Goal: Ask a question

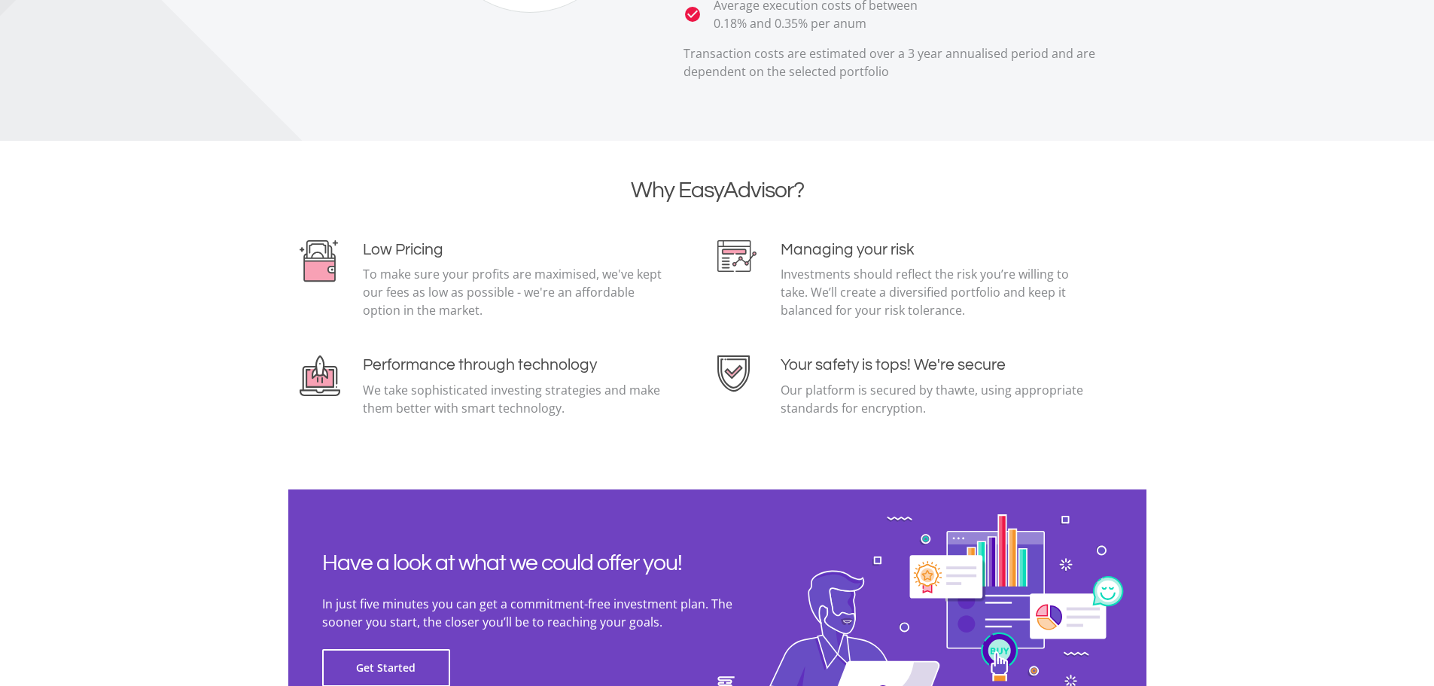
scroll to position [3273, 0]
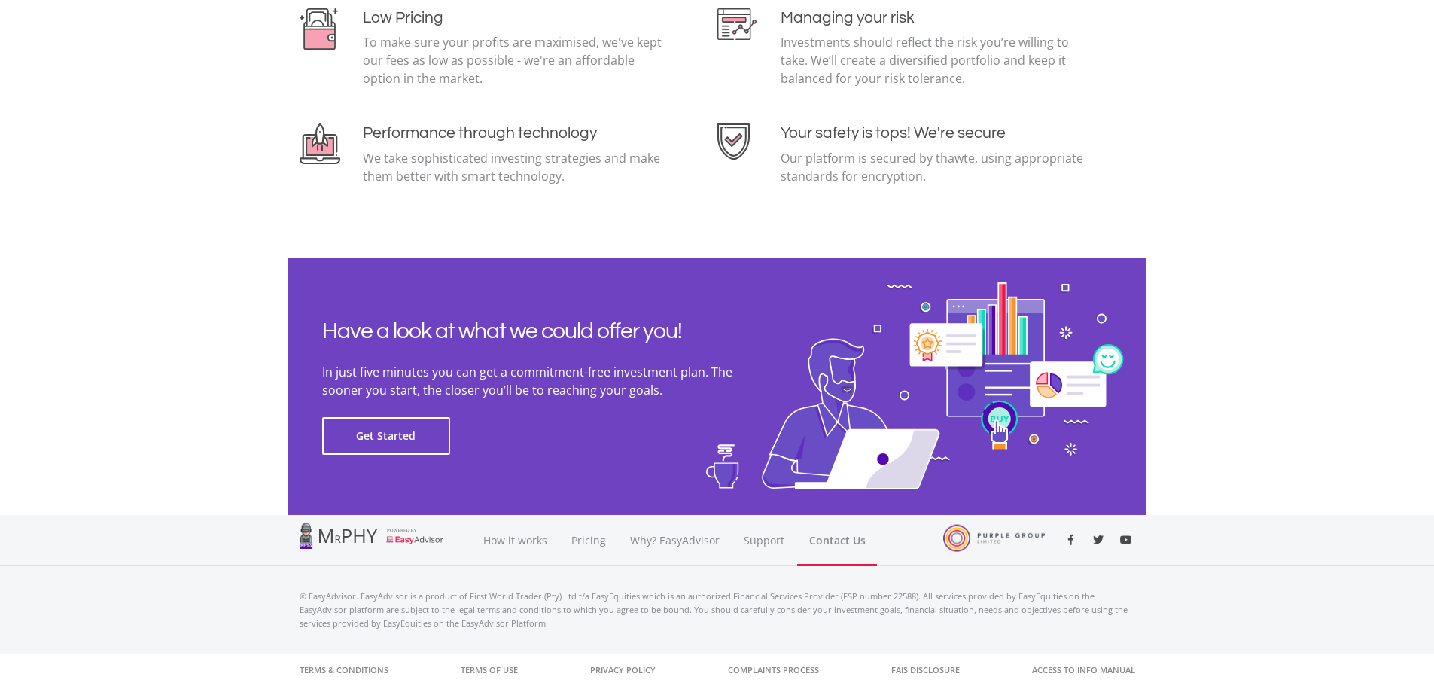
click at [822, 541] on link "Contact Us" at bounding box center [837, 540] width 80 height 50
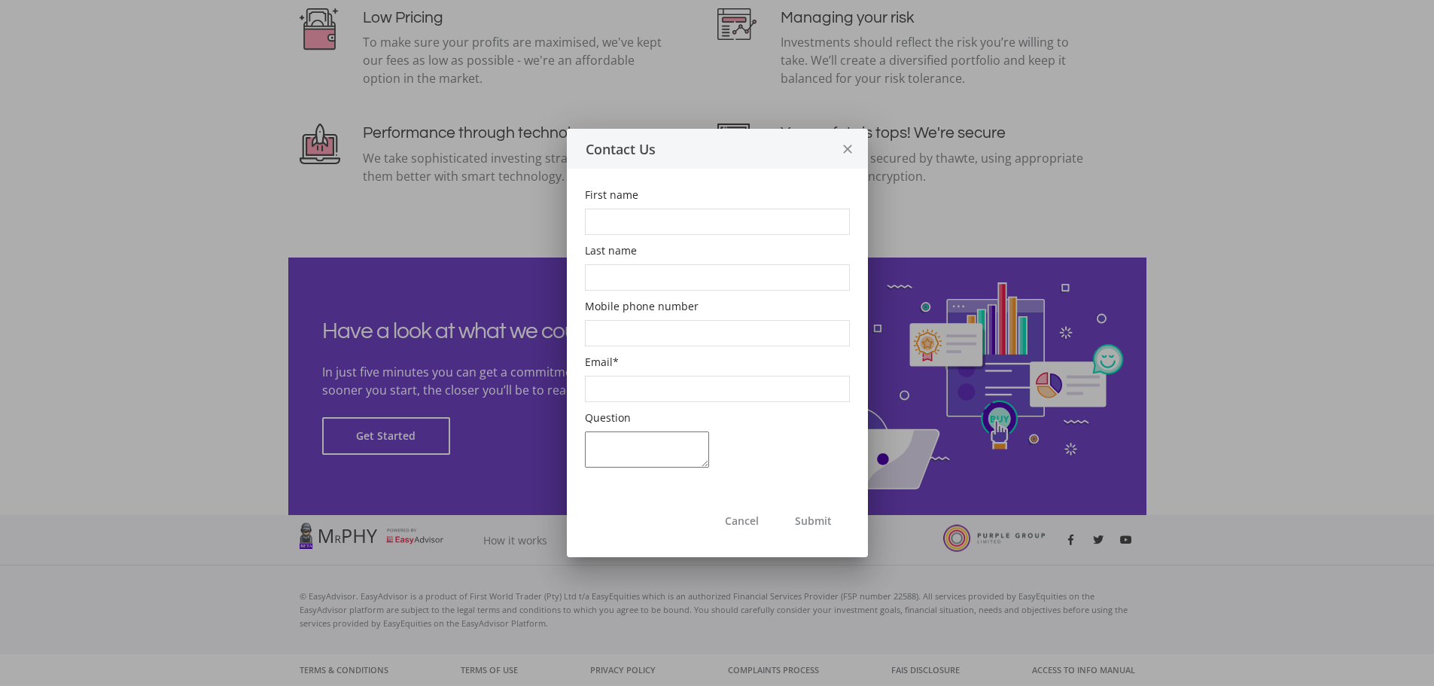
click at [670, 214] on input "First name" at bounding box center [717, 221] width 265 height 26
type input "[PERSON_NAME]"
type input "Gasant"
type input "0832758720"
type input "[PERSON_NAME][EMAIL_ADDRESS][DOMAIN_NAME]"
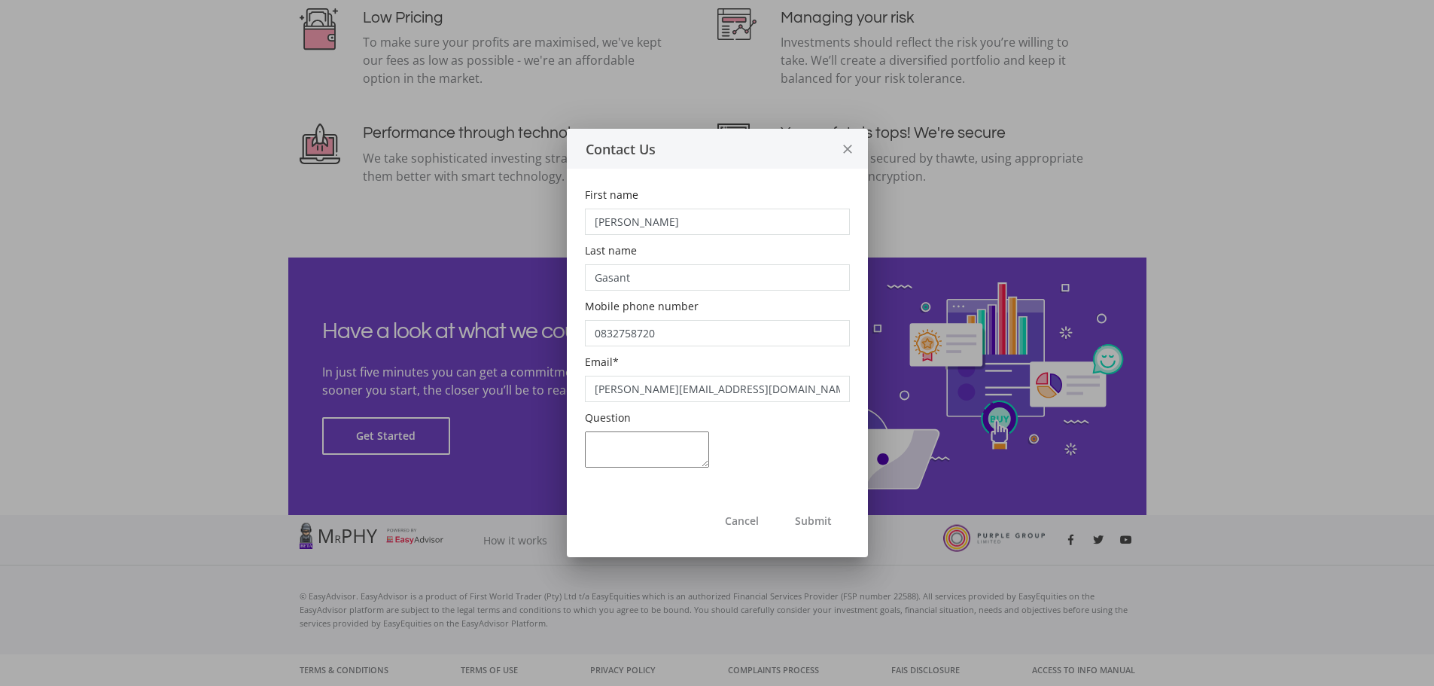
click at [641, 449] on textarea "Question" at bounding box center [647, 449] width 124 height 36
click at [640, 444] on textarea "Do U have [DEMOGRAPHIC_DATA] compliant funds? How do I transfer my retirement a…" at bounding box center [647, 449] width 124 height 36
type textarea "Do U have [DEMOGRAPHIC_DATA] compliant funds? How do I transfer my retirement a…"
click at [814, 521] on button "Submit" at bounding box center [813, 520] width 73 height 38
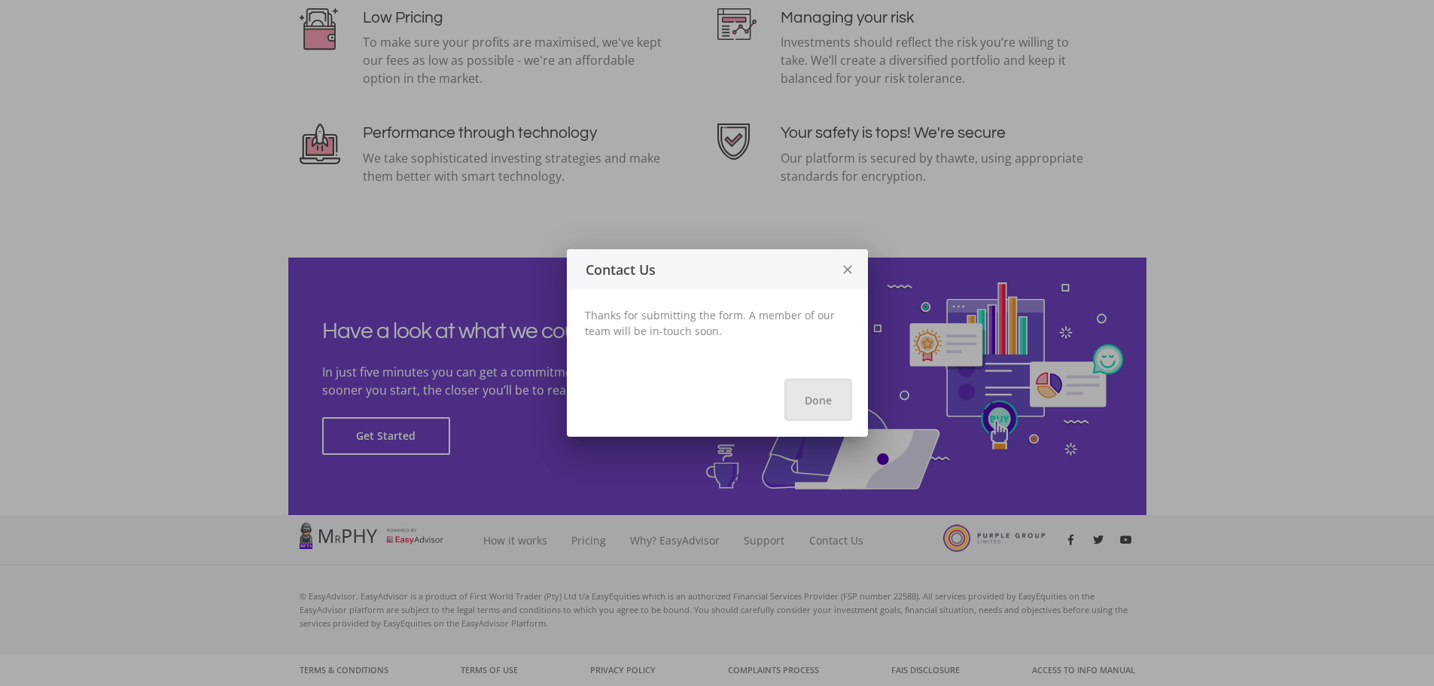
click at [818, 405] on button "Done" at bounding box center [817, 400] width 63 height 38
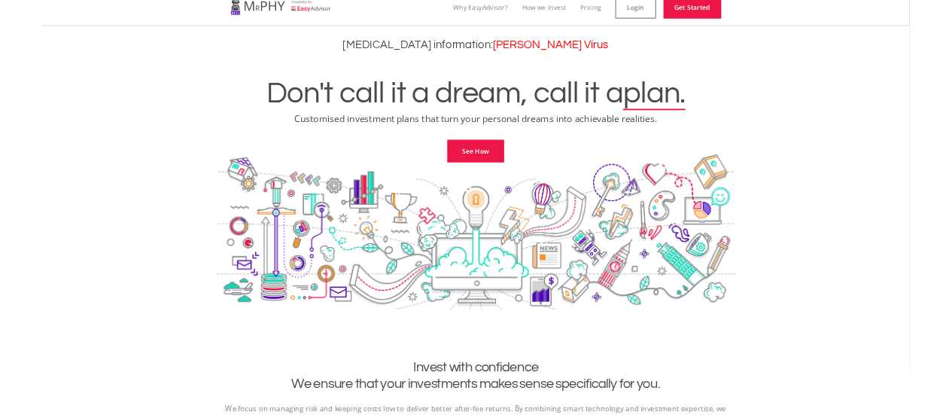
scroll to position [0, 0]
